Goal: Navigation & Orientation: Find specific page/section

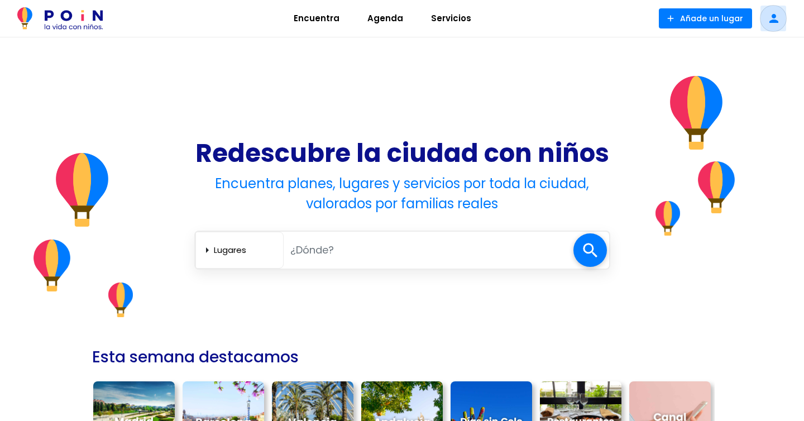
click at [773, 22] on span at bounding box center [772, 18] width 27 height 27
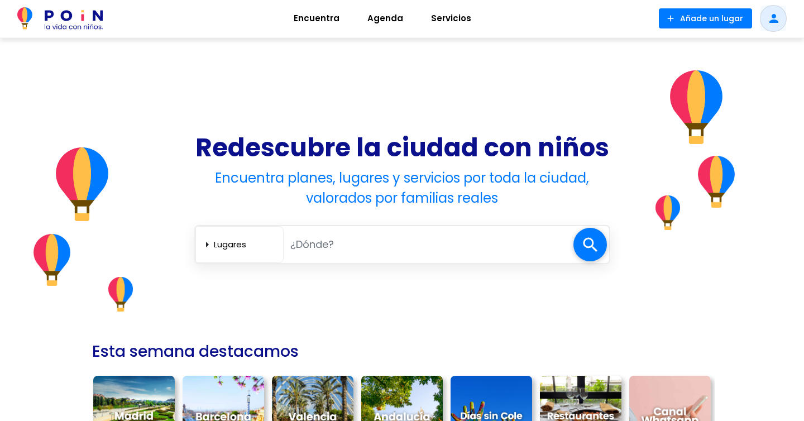
scroll to position [4, 0]
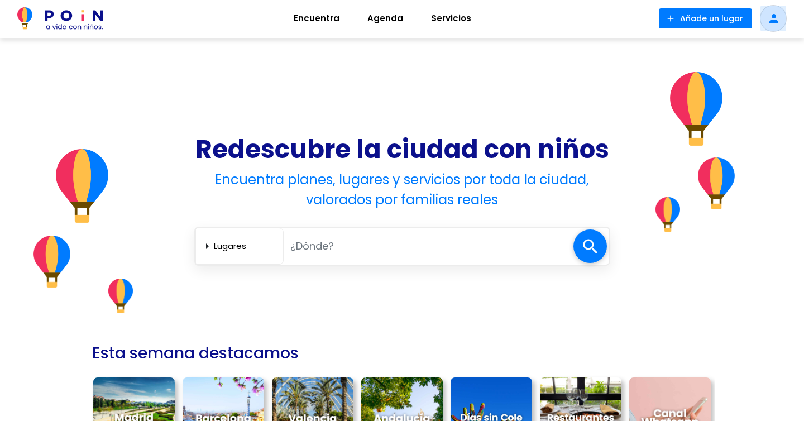
click at [776, 23] on span at bounding box center [772, 18] width 27 height 27
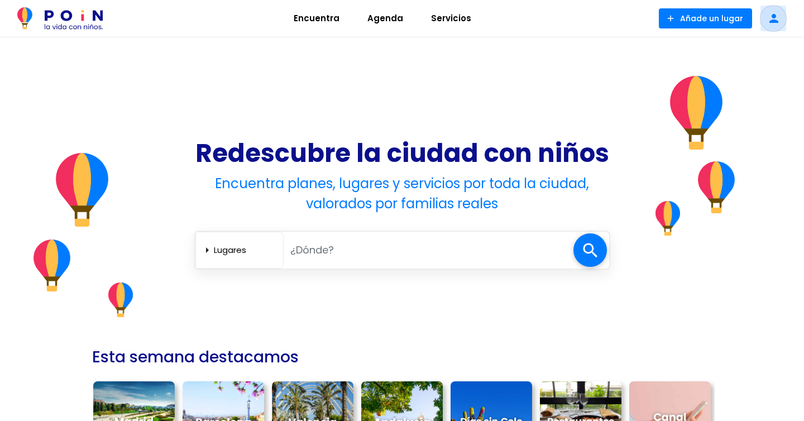
click at [773, 25] on span at bounding box center [772, 18] width 27 height 27
